Goal: Find specific page/section: Find specific page/section

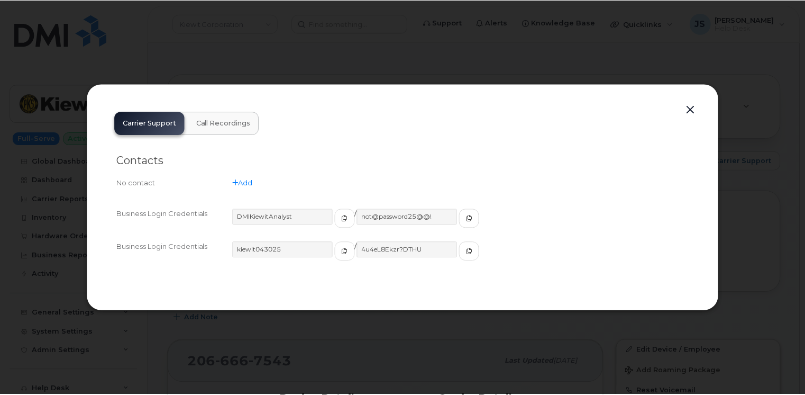
scroll to position [53, 0]
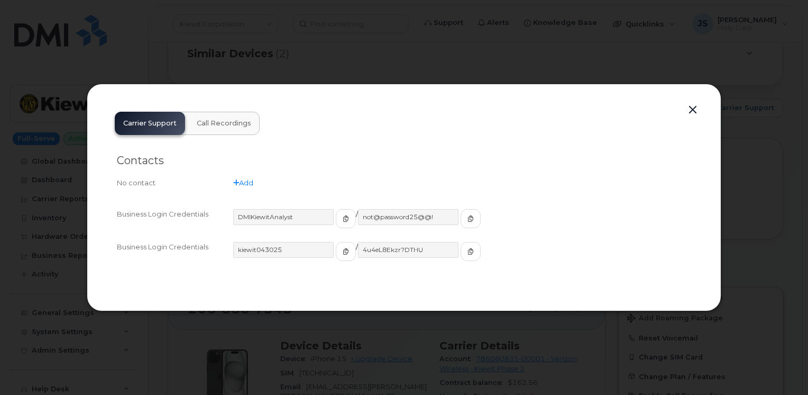
click at [693, 109] on button "button" at bounding box center [693, 110] width 16 height 15
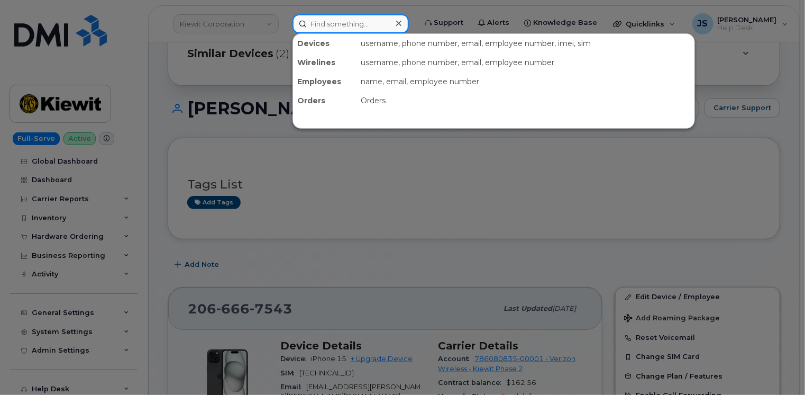
click at [346, 21] on input at bounding box center [351, 23] width 116 height 19
paste input "[PHONE_NUMBER]"
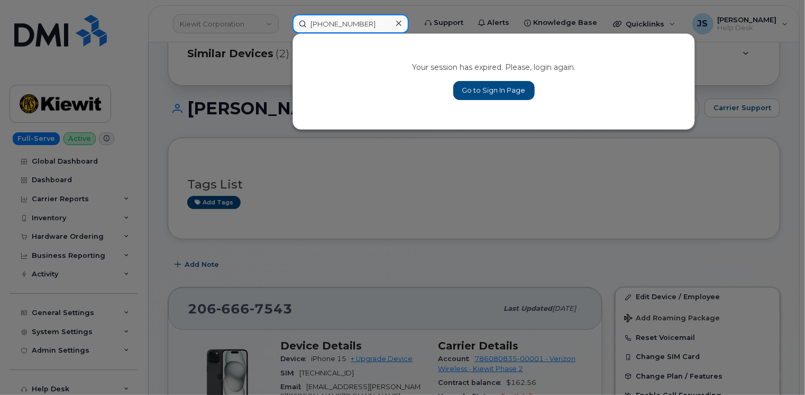
type input "[PHONE_NUMBER]"
click at [476, 88] on link "Go to Sign In Page" at bounding box center [493, 90] width 81 height 19
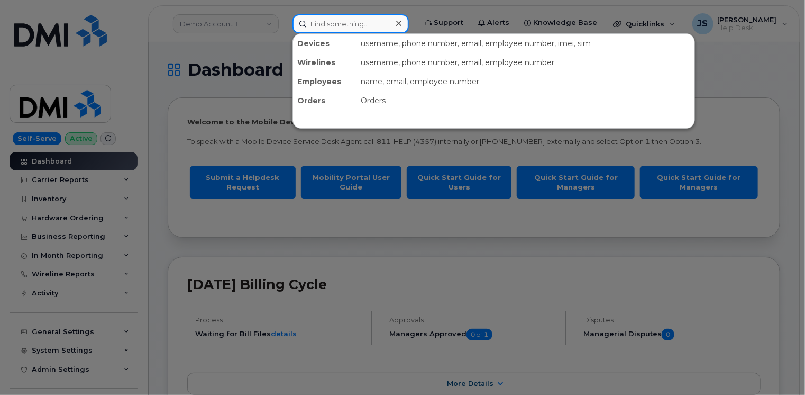
paste input "[PHONE_NUMBER]"
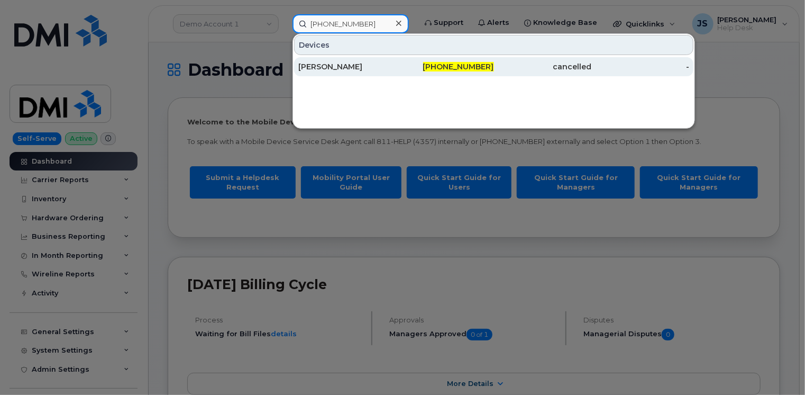
type input "[PHONE_NUMBER]"
click at [332, 67] on div "[PERSON_NAME]" at bounding box center [347, 66] width 98 height 11
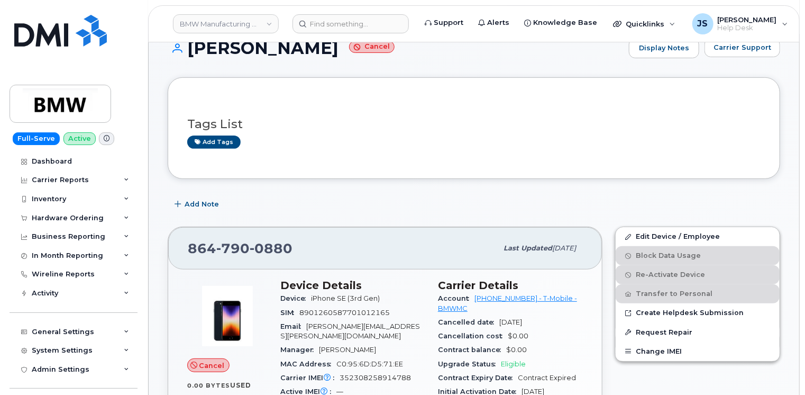
scroll to position [106, 0]
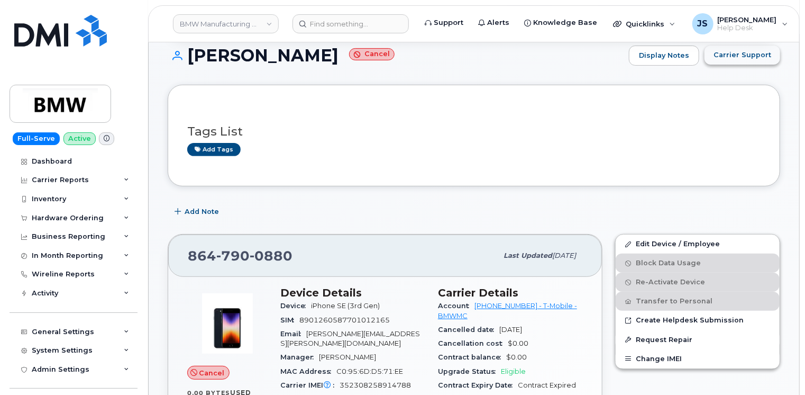
click at [755, 51] on span "Carrier Support" at bounding box center [743, 55] width 58 height 10
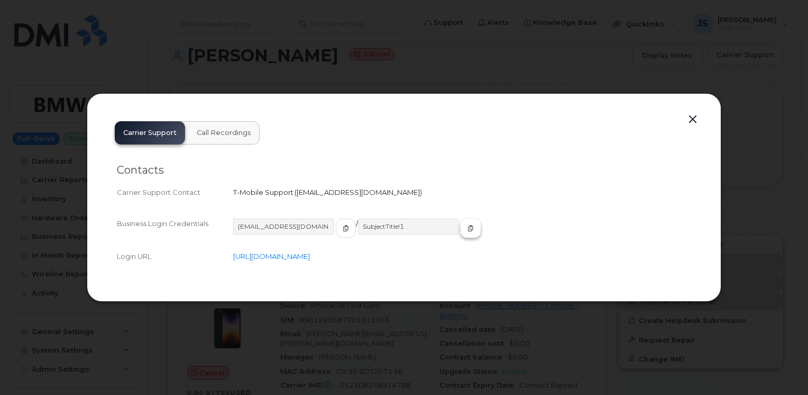
click at [468, 228] on icon "button" at bounding box center [471, 228] width 6 height 6
click at [231, 66] on div at bounding box center [404, 197] width 808 height 395
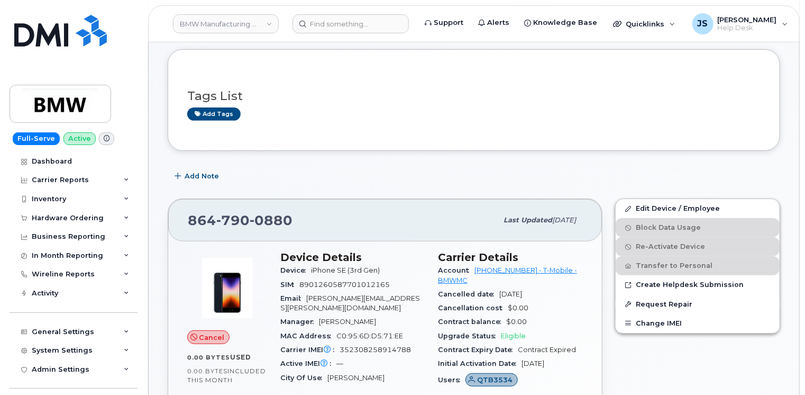
scroll to position [159, 0]
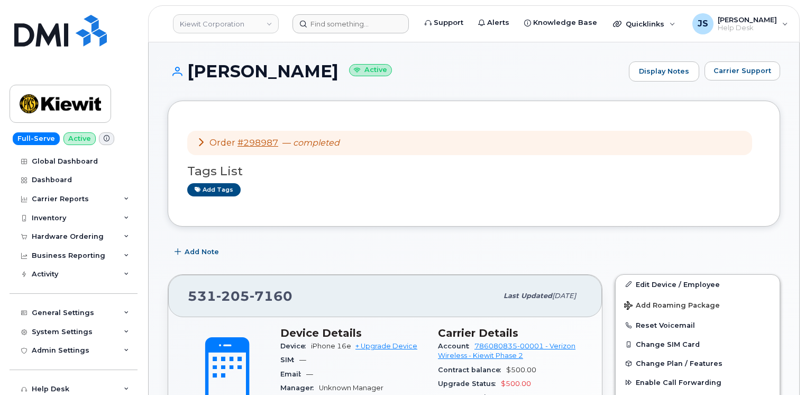
scroll to position [43, 0]
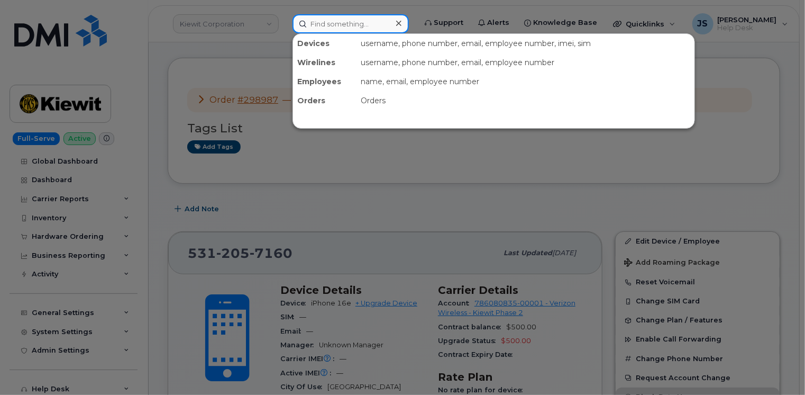
paste input "864-922-9331"
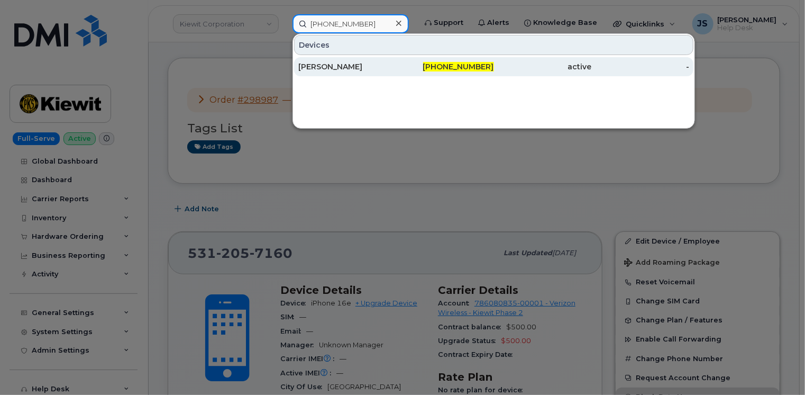
type input "864-922-9331"
click at [333, 67] on div "[PERSON_NAME]" at bounding box center [347, 66] width 98 height 11
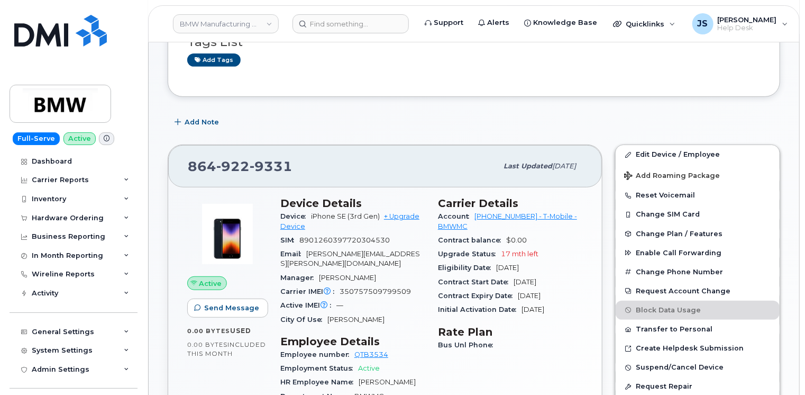
scroll to position [212, 0]
